Goal: Transaction & Acquisition: Purchase product/service

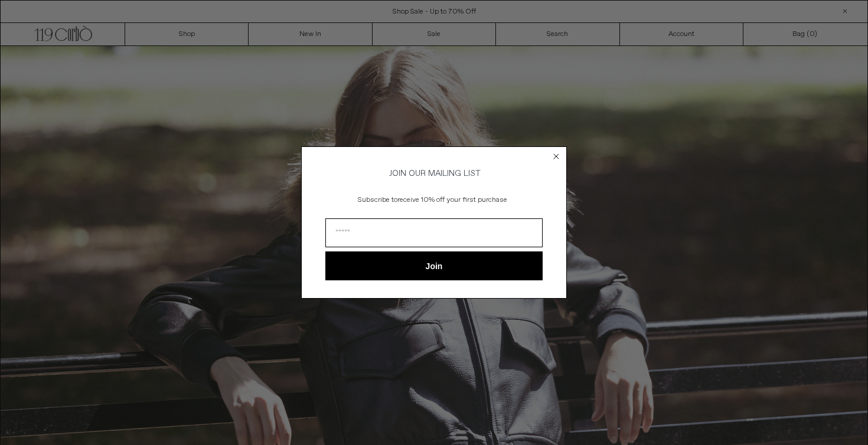
click at [558, 153] on circle "Close dialog" at bounding box center [556, 155] width 11 height 11
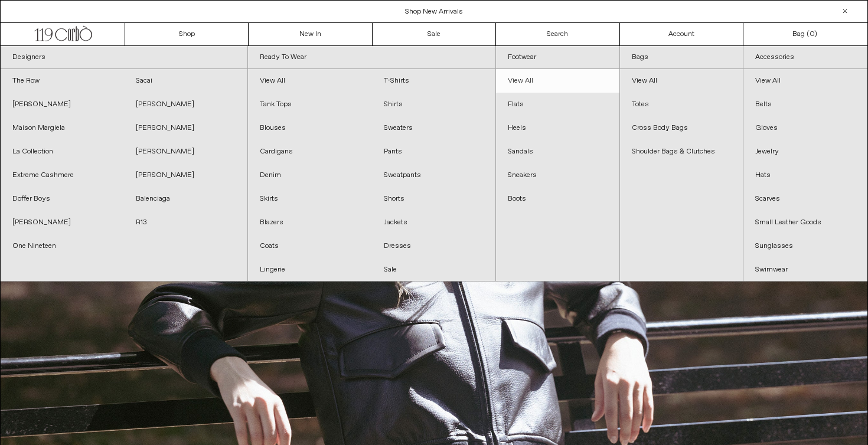
click at [526, 82] on link "View All" at bounding box center [557, 81] width 123 height 24
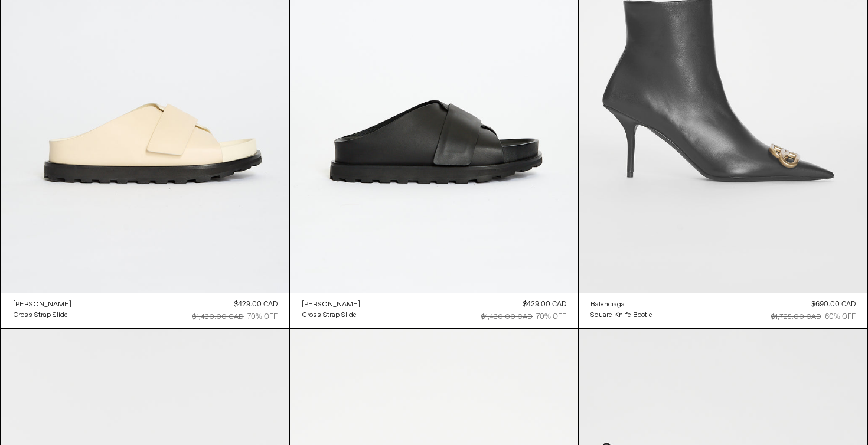
scroll to position [7692, 0]
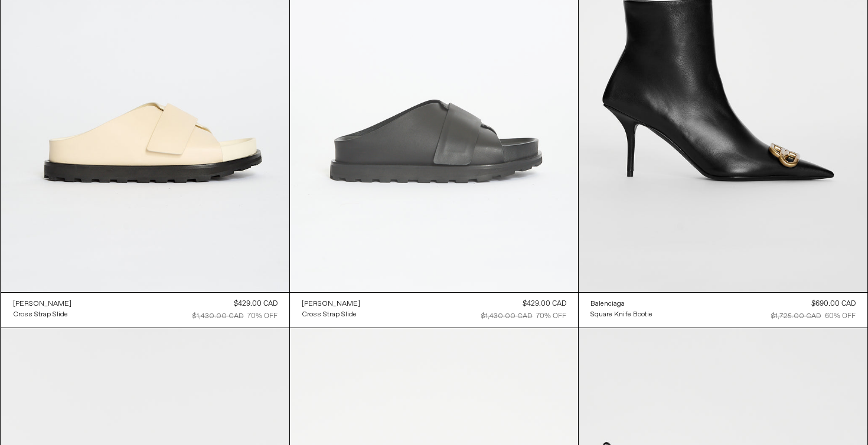
click at [465, 156] on at bounding box center [434, 76] width 288 height 432
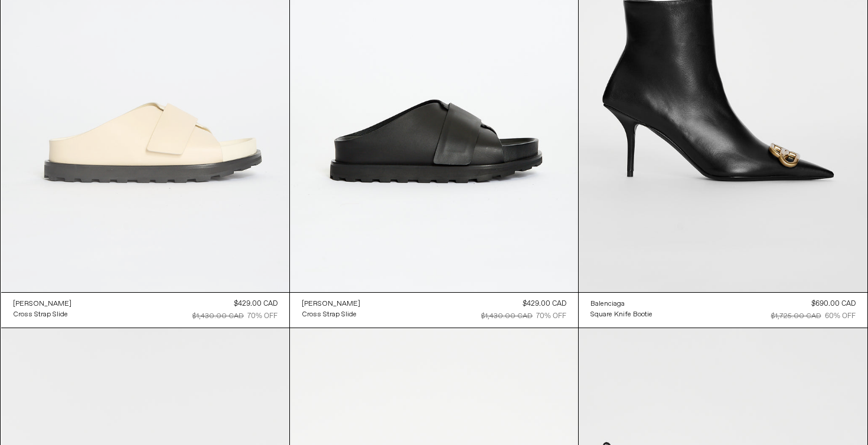
click at [145, 129] on at bounding box center [145, 76] width 288 height 432
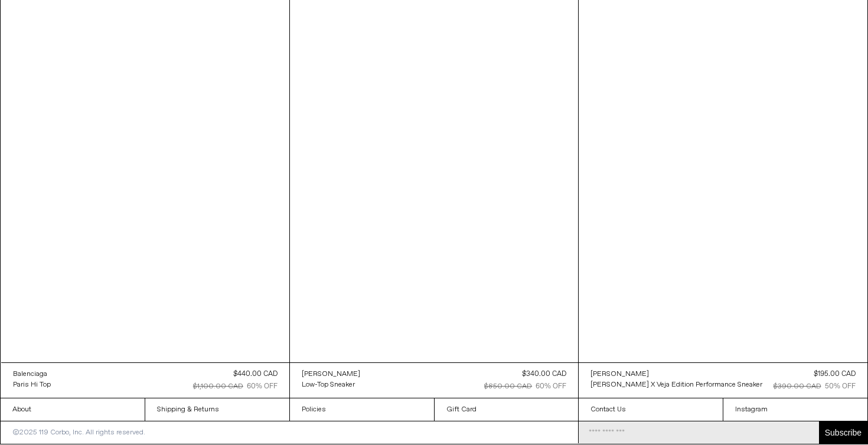
scroll to position [9963, 0]
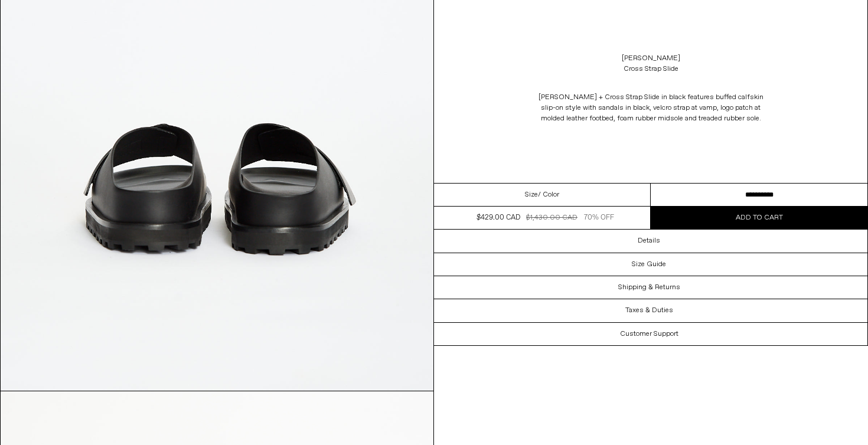
scroll to position [1843, 0]
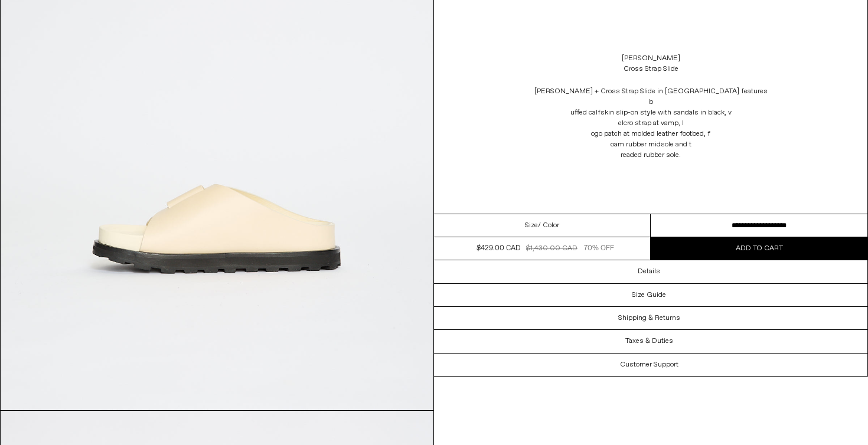
scroll to position [1284, 0]
